Goal: Information Seeking & Learning: Understand process/instructions

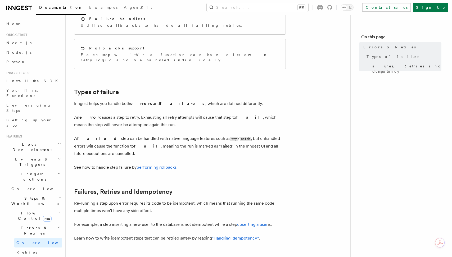
scroll to position [119, 0]
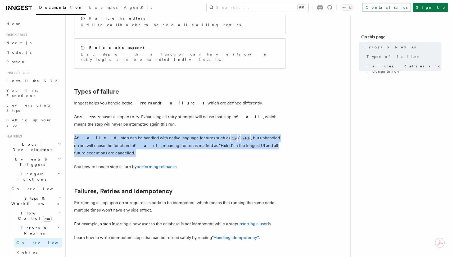
drag, startPoint x: 116, startPoint y: 118, endPoint x: 138, endPoint y: 149, distance: 37.8
click at [138, 149] on article "Features Inngest Functions Errors & Retries Inngest Functions are designed to h…" at bounding box center [208, 126] width 268 height 442
click at [138, 148] on article "Features Inngest Functions Errors & Retries Inngest Functions are designed to h…" at bounding box center [208, 126] width 268 height 442
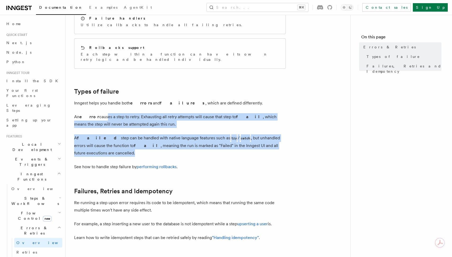
drag, startPoint x: 143, startPoint y: 146, endPoint x: 97, endPoint y: 107, distance: 59.8
click at [97, 107] on article "Features Inngest Functions Errors & Retries Inngest Functions are designed to h…" at bounding box center [208, 126] width 268 height 442
click at [97, 113] on p "An error causes a step to retry. Exhausting all retry attempts will cause that …" at bounding box center [180, 120] width 212 height 15
drag, startPoint x: 98, startPoint y: 106, endPoint x: 142, endPoint y: 144, distance: 57.7
click at [142, 144] on article "Features Inngest Functions Errors & Retries Inngest Functions are designed to h…" at bounding box center [208, 126] width 268 height 442
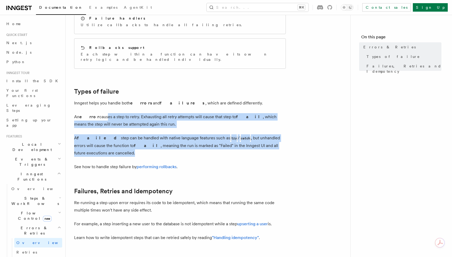
click at [142, 144] on p "A failed step can be handled with native language features such as try / catch …" at bounding box center [180, 145] width 212 height 22
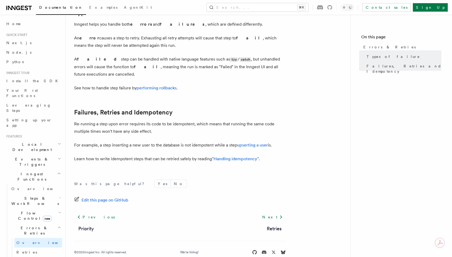
scroll to position [198, 0]
